Goal: Consume media (video, audio)

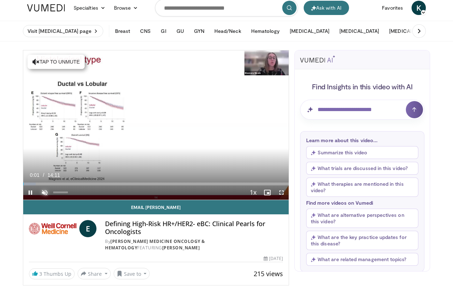
click at [44, 191] on span "Video Player" at bounding box center [45, 193] width 14 height 14
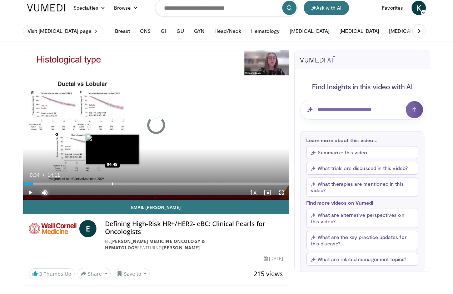
drag, startPoint x: 28, startPoint y: 183, endPoint x: 113, endPoint y: 184, distance: 84.7
click at [113, 184] on div "Progress Bar" at bounding box center [112, 184] width 1 height 3
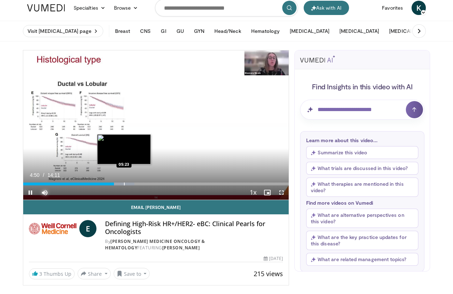
click at [124, 183] on div "Progress Bar" at bounding box center [124, 184] width 1 height 3
click at [131, 184] on div "Progress Bar" at bounding box center [131, 184] width 1 height 3
click at [135, 184] on div "Progress Bar" at bounding box center [135, 184] width 1 height 3
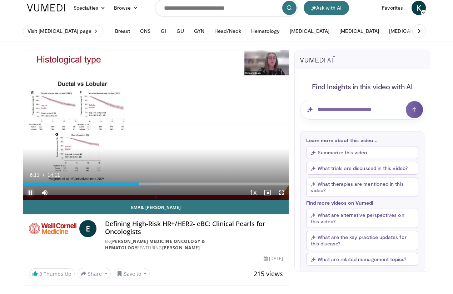
click at [31, 192] on span "Video Player" at bounding box center [30, 193] width 14 height 14
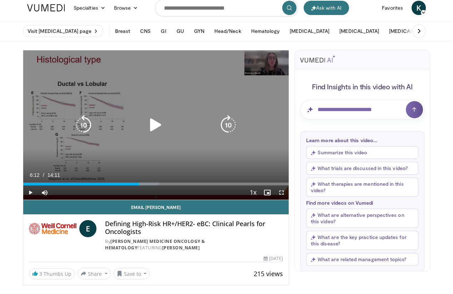
click at [156, 125] on icon "Video Player" at bounding box center [156, 125] width 20 height 20
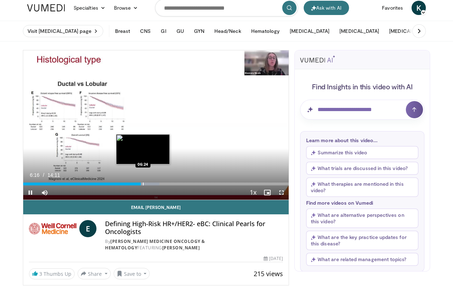
click at [143, 184] on div "Progress Bar" at bounding box center [143, 184] width 1 height 3
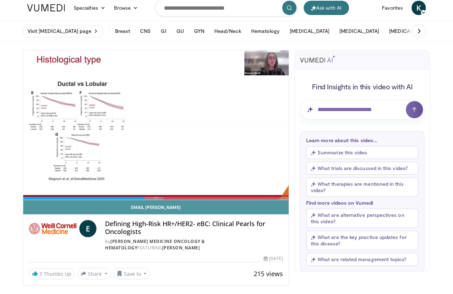
click at [156, 207] on link "Email [PERSON_NAME]" at bounding box center [156, 207] width 266 height 14
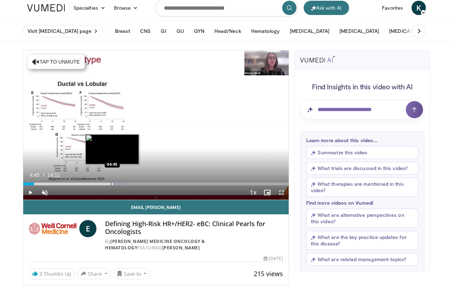
drag, startPoint x: 31, startPoint y: 183, endPoint x: 112, endPoint y: 183, distance: 80.8
click at [112, 183] on div "Progress Bar" at bounding box center [112, 184] width 1 height 3
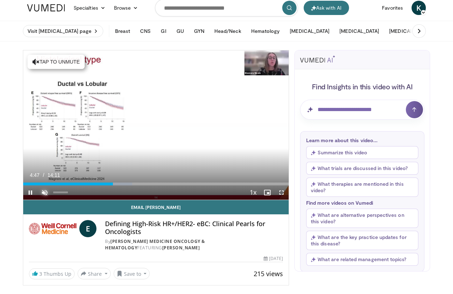
click at [45, 193] on span "Video Player" at bounding box center [45, 193] width 14 height 14
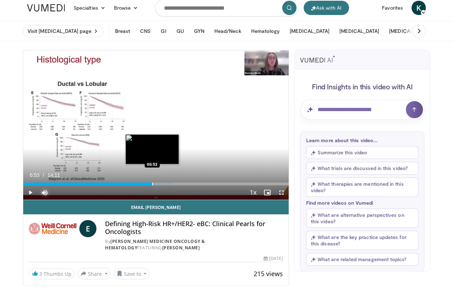
drag, startPoint x: 112, startPoint y: 184, endPoint x: 152, endPoint y: 185, distance: 39.7
click at [152, 185] on div "Progress Bar" at bounding box center [152, 184] width 1 height 3
click at [151, 185] on div "Progress Bar" at bounding box center [151, 184] width 1 height 3
click at [146, 185] on div "Progress Bar" at bounding box center [146, 184] width 1 height 3
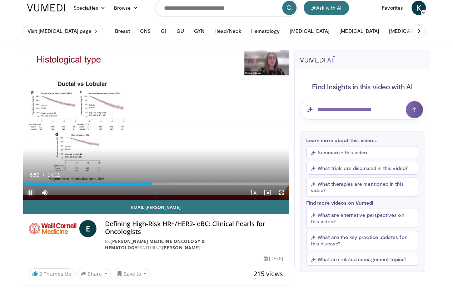
click at [29, 193] on span "Video Player" at bounding box center [30, 193] width 14 height 14
click at [272, 237] on div "Defining High-Risk HR+/HER2- eBC: Clinical Pearls for Oncologists By Weill Corn…" at bounding box center [194, 235] width 178 height 31
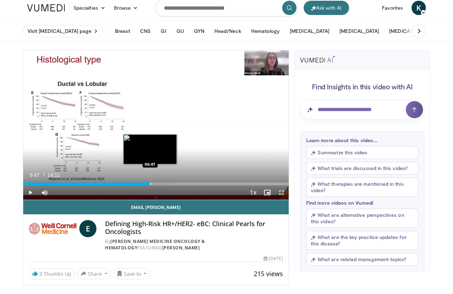
click at [150, 184] on div "Progress Bar" at bounding box center [150, 184] width 1 height 3
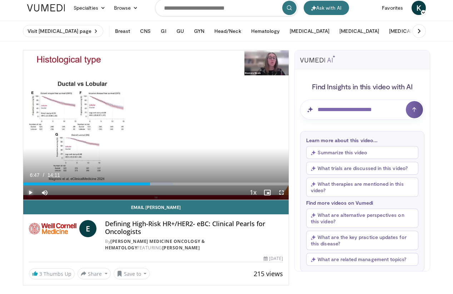
click at [29, 195] on span "Video Player" at bounding box center [30, 193] width 14 height 14
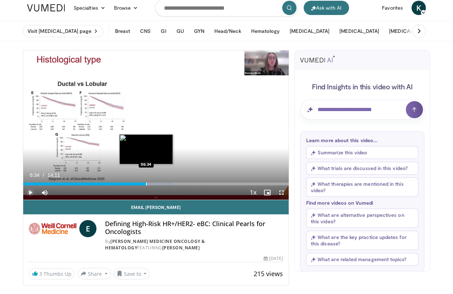
drag, startPoint x: 153, startPoint y: 184, endPoint x: 146, endPoint y: 184, distance: 7.2
click at [146, 184] on div "Progress Bar" at bounding box center [146, 184] width 1 height 3
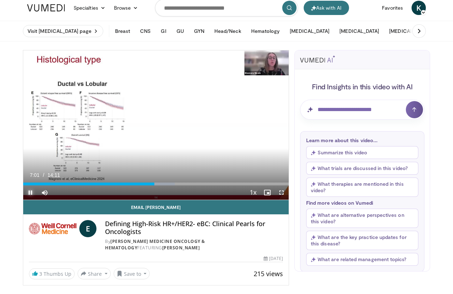
click at [32, 191] on span "Video Player" at bounding box center [30, 193] width 14 height 14
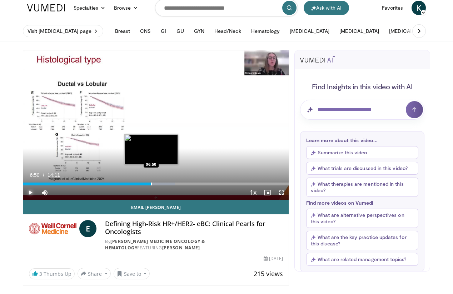
click at [151, 185] on div "Progress Bar" at bounding box center [151, 184] width 1 height 3
click at [31, 194] on span "Video Player" at bounding box center [30, 193] width 14 height 14
click at [149, 185] on div "Progress Bar" at bounding box center [149, 184] width 1 height 3
click at [146, 185] on div "Progress Bar" at bounding box center [146, 184] width 1 height 3
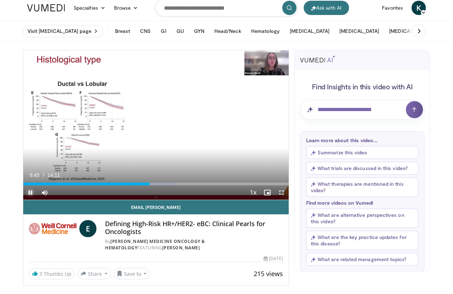
click at [30, 193] on span "Video Player" at bounding box center [30, 193] width 14 height 14
click at [30, 191] on span "Video Player" at bounding box center [30, 193] width 14 height 14
click at [30, 192] on span "Video Player" at bounding box center [30, 193] width 14 height 14
click at [31, 193] on span "Video Player" at bounding box center [30, 193] width 14 height 14
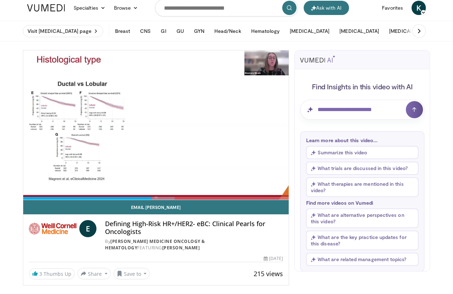
click at [31, 193] on video-js "**********" at bounding box center [156, 125] width 266 height 150
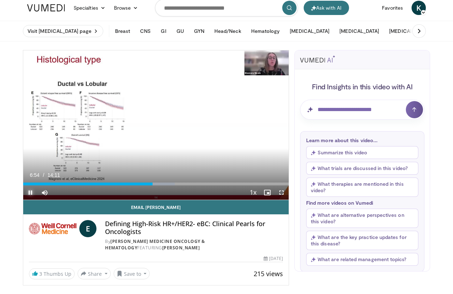
click at [29, 193] on span "Video Player" at bounding box center [30, 193] width 14 height 14
click at [31, 190] on span "Video Player" at bounding box center [30, 193] width 14 height 14
click at [30, 190] on span "Video Player" at bounding box center [30, 193] width 14 height 14
